Goal: Information Seeking & Learning: Learn about a topic

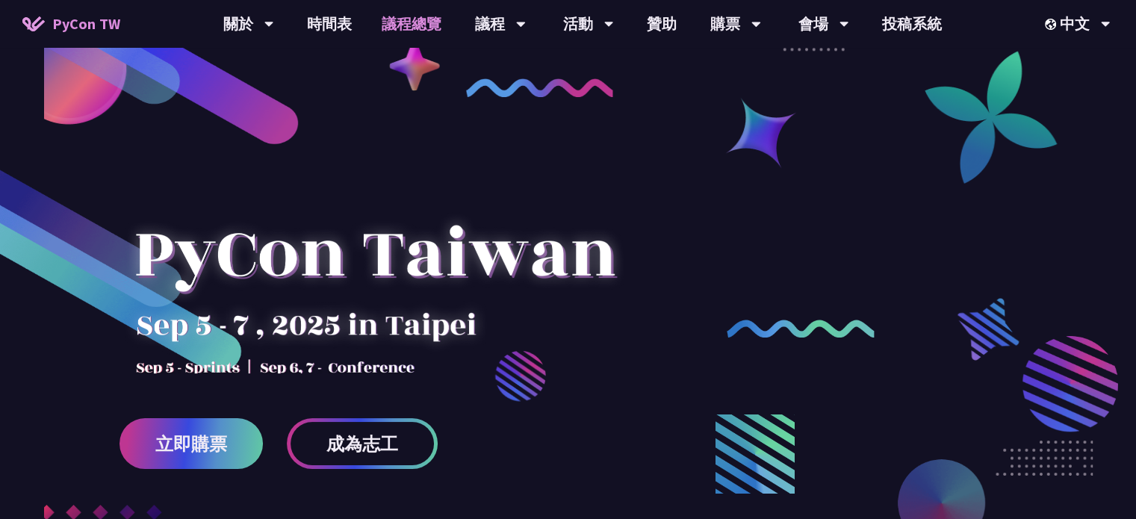
click at [409, 25] on link "議程總覽" at bounding box center [412, 24] width 90 height 48
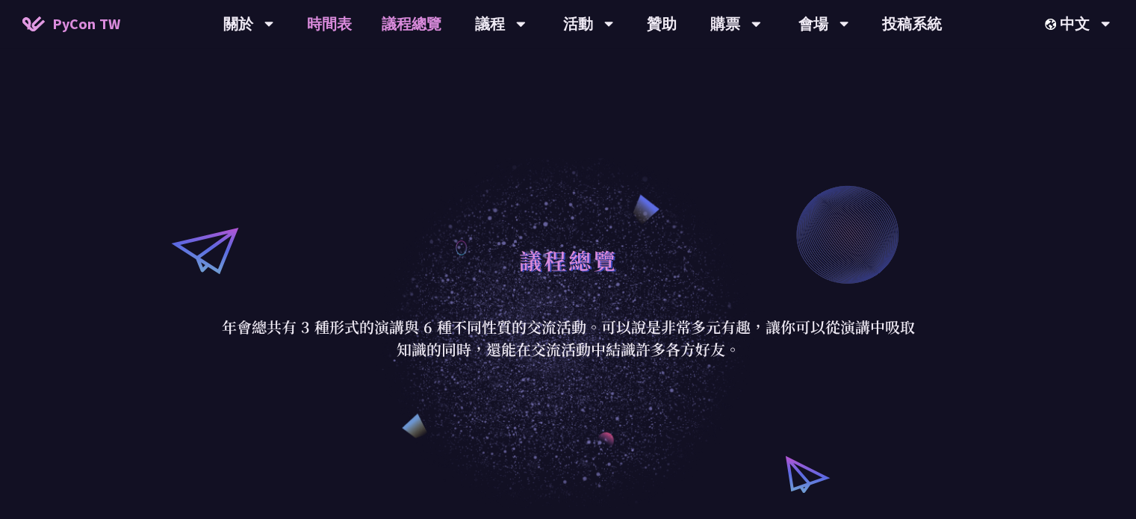
click at [325, 21] on link "時間表" at bounding box center [329, 24] width 75 height 48
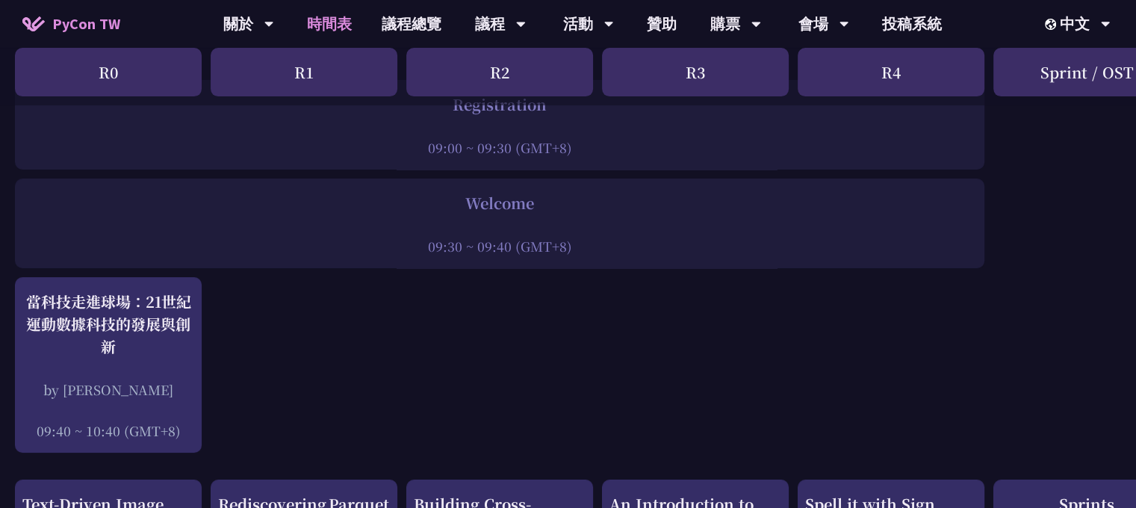
scroll to position [149, 0]
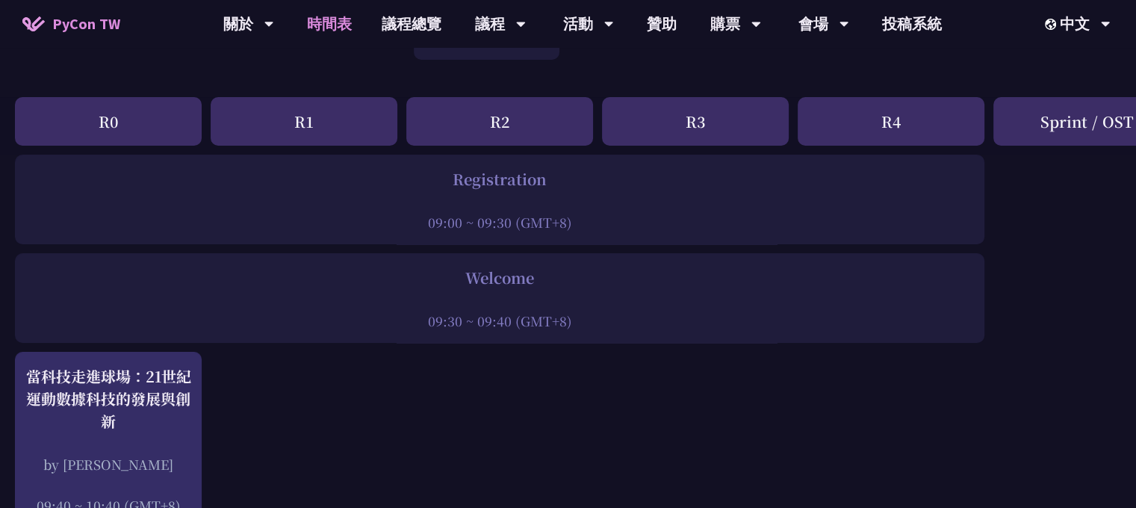
click at [562, 196] on div at bounding box center [499, 202] width 955 height 22
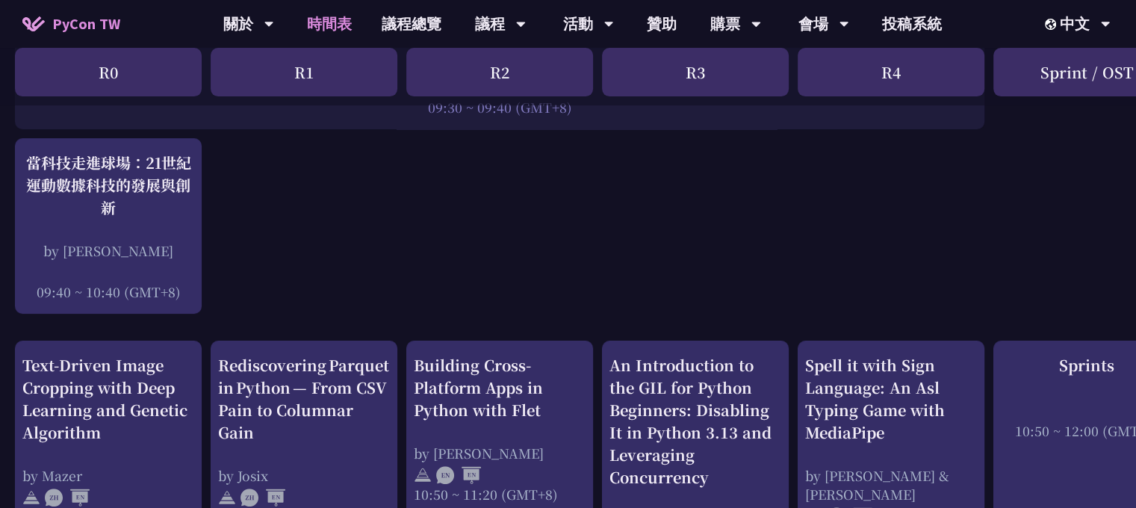
scroll to position [224, 0]
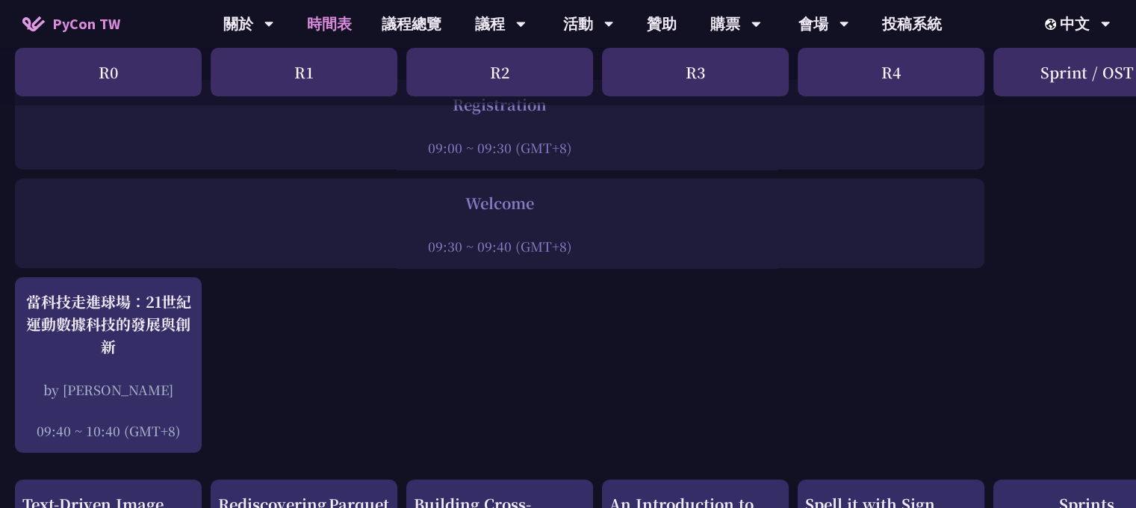
click at [494, 250] on div "09:30 ~ 09:40 (GMT+8)" at bounding box center [499, 246] width 955 height 19
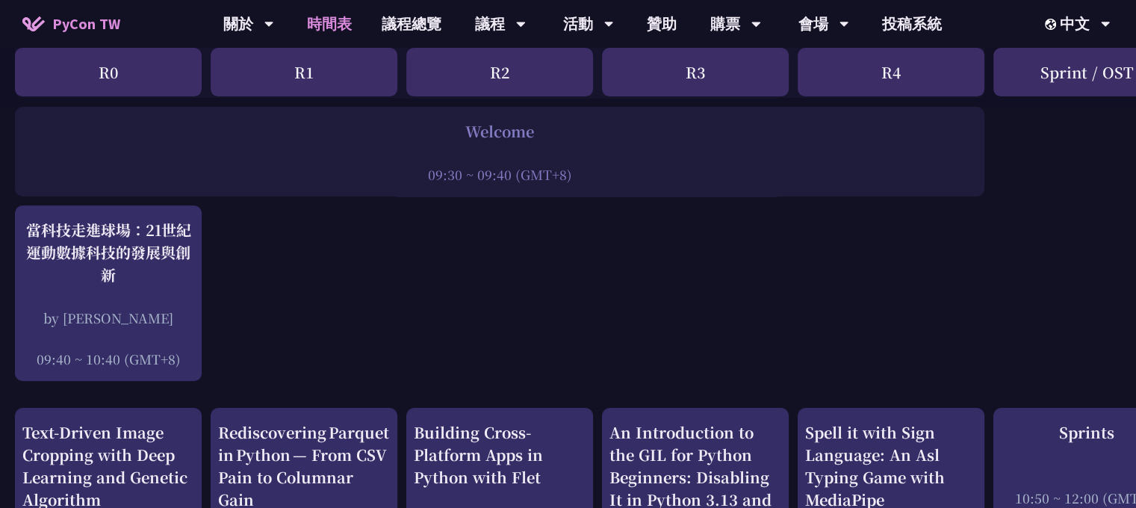
scroll to position [0, 0]
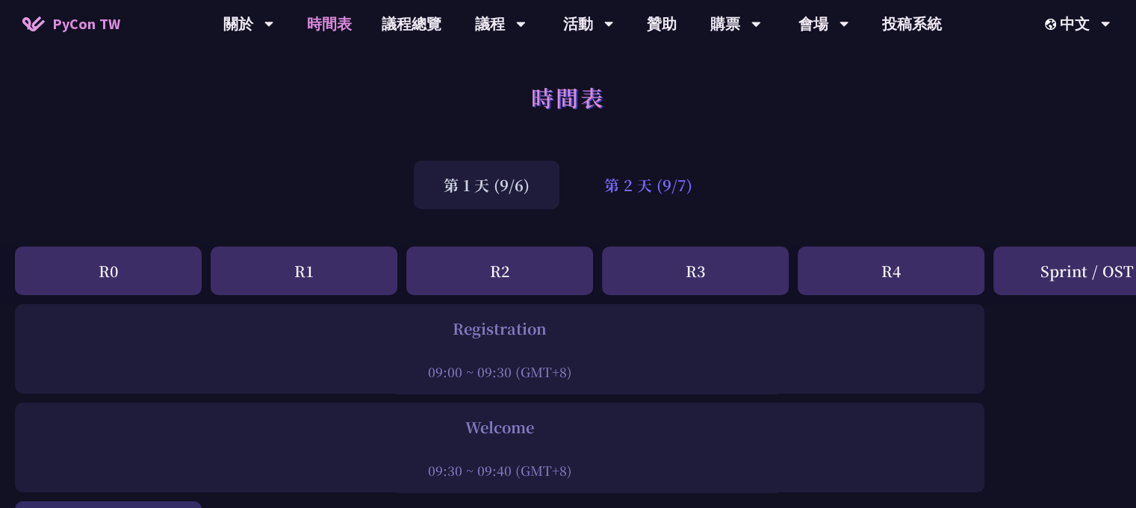
drag, startPoint x: 637, startPoint y: 204, endPoint x: 646, endPoint y: 191, distance: 15.1
click at [637, 204] on div "第 2 天 (9/7)" at bounding box center [649, 185] width 148 height 49
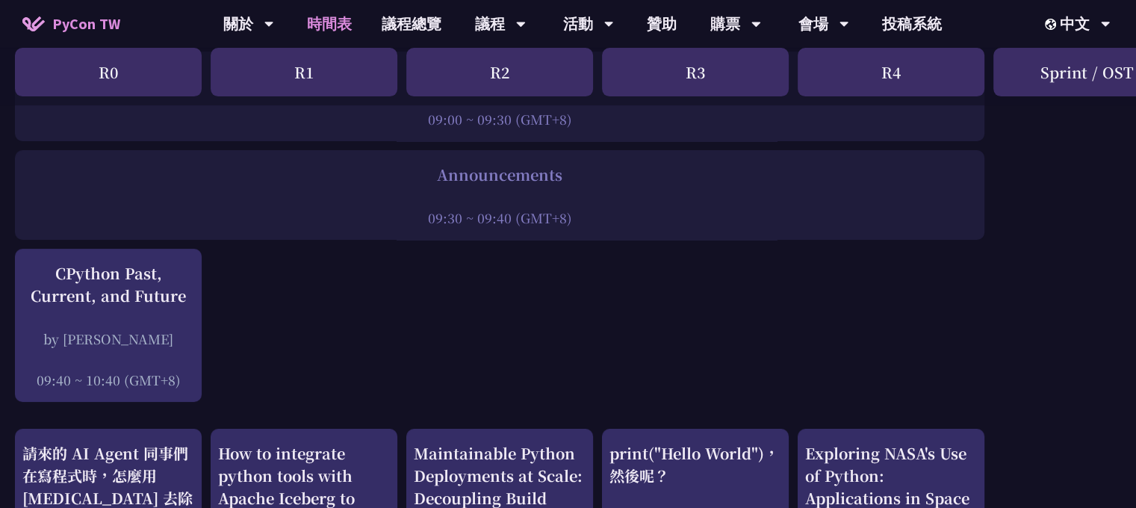
scroll to position [75, 0]
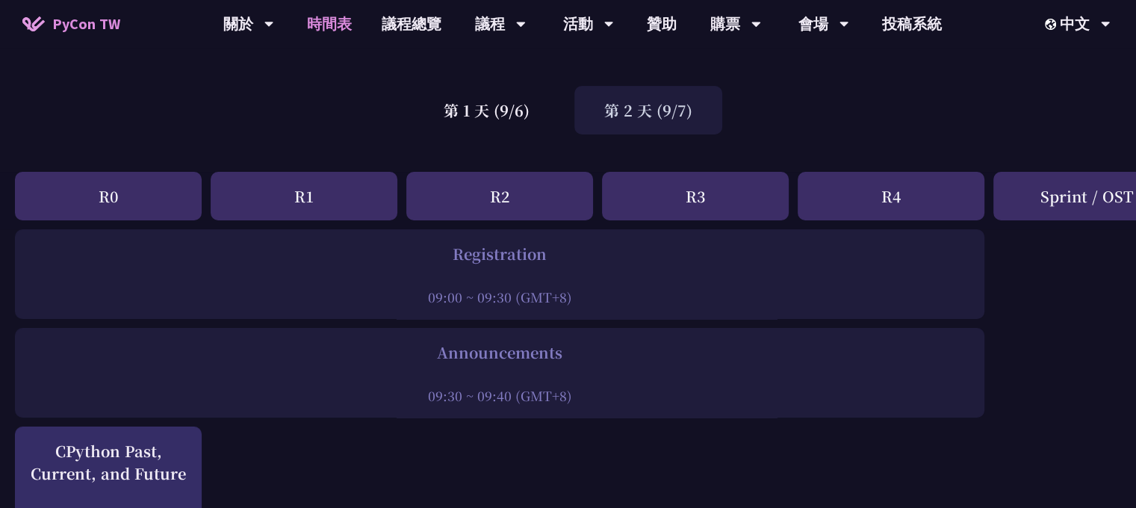
click at [682, 105] on div "第 2 天 (9/7)" at bounding box center [649, 110] width 148 height 49
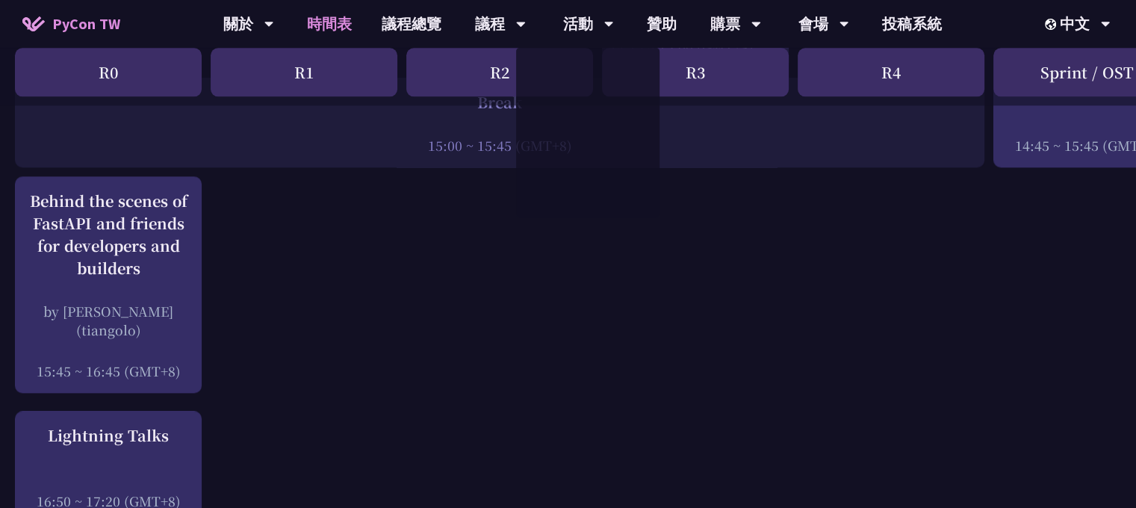
scroll to position [1793, 0]
